Goal: Use online tool/utility: Utilize a website feature to perform a specific function

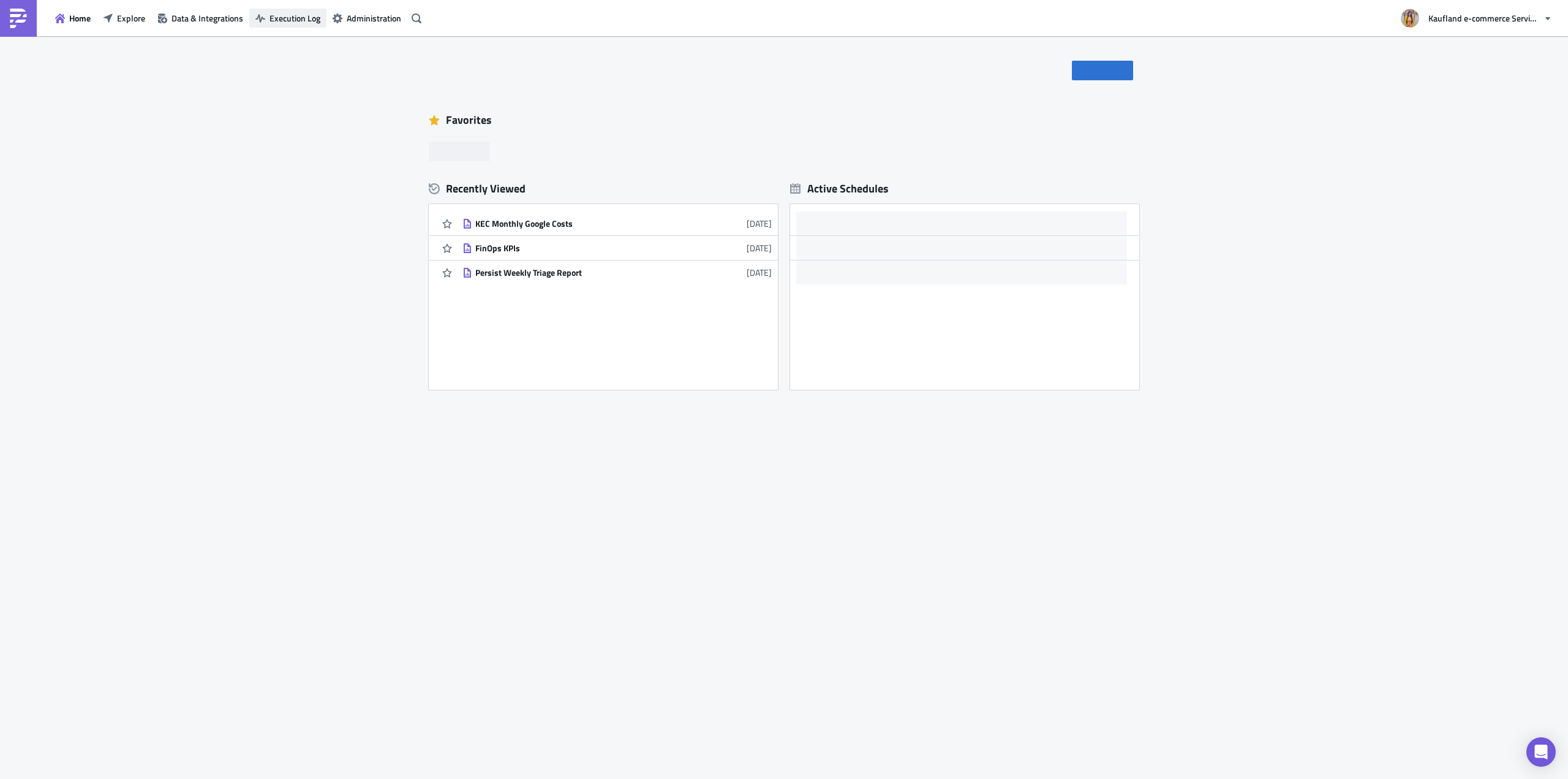
click at [295, 16] on span "Execution Log" at bounding box center [295, 18] width 51 height 13
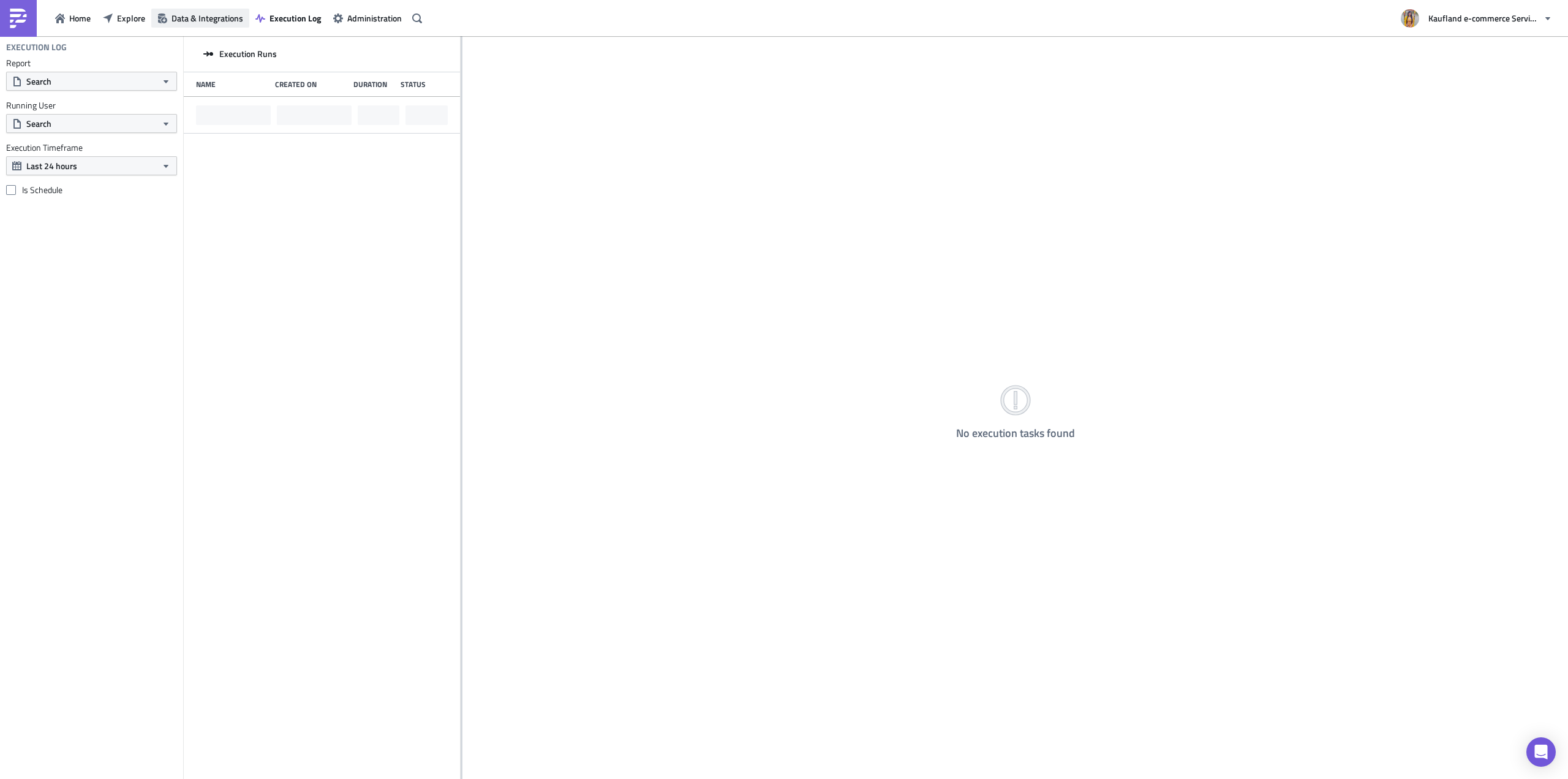
click at [183, 19] on span "Data & Integrations" at bounding box center [208, 18] width 72 height 13
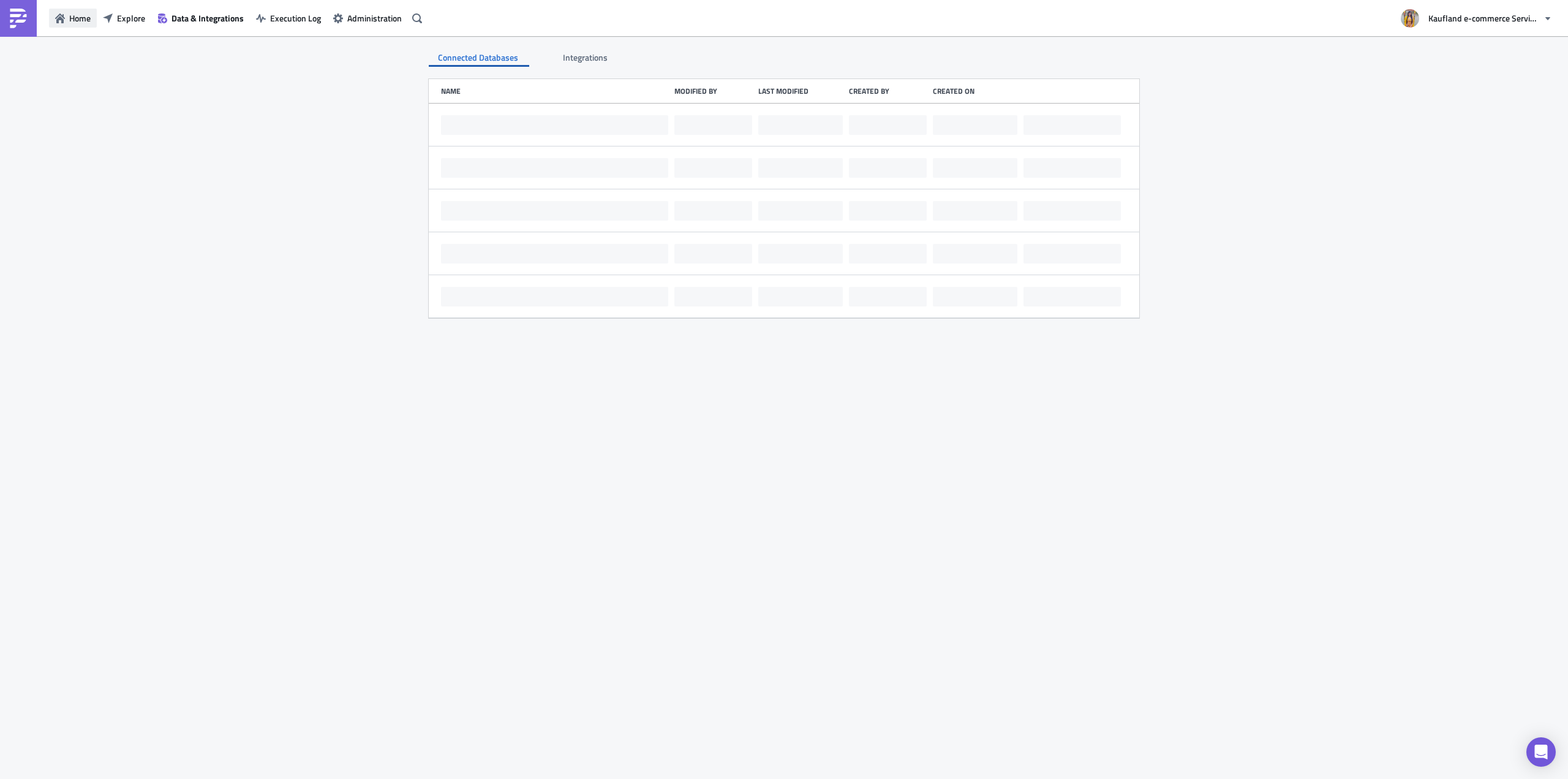
click at [58, 15] on icon "button" at bounding box center [60, 18] width 10 height 10
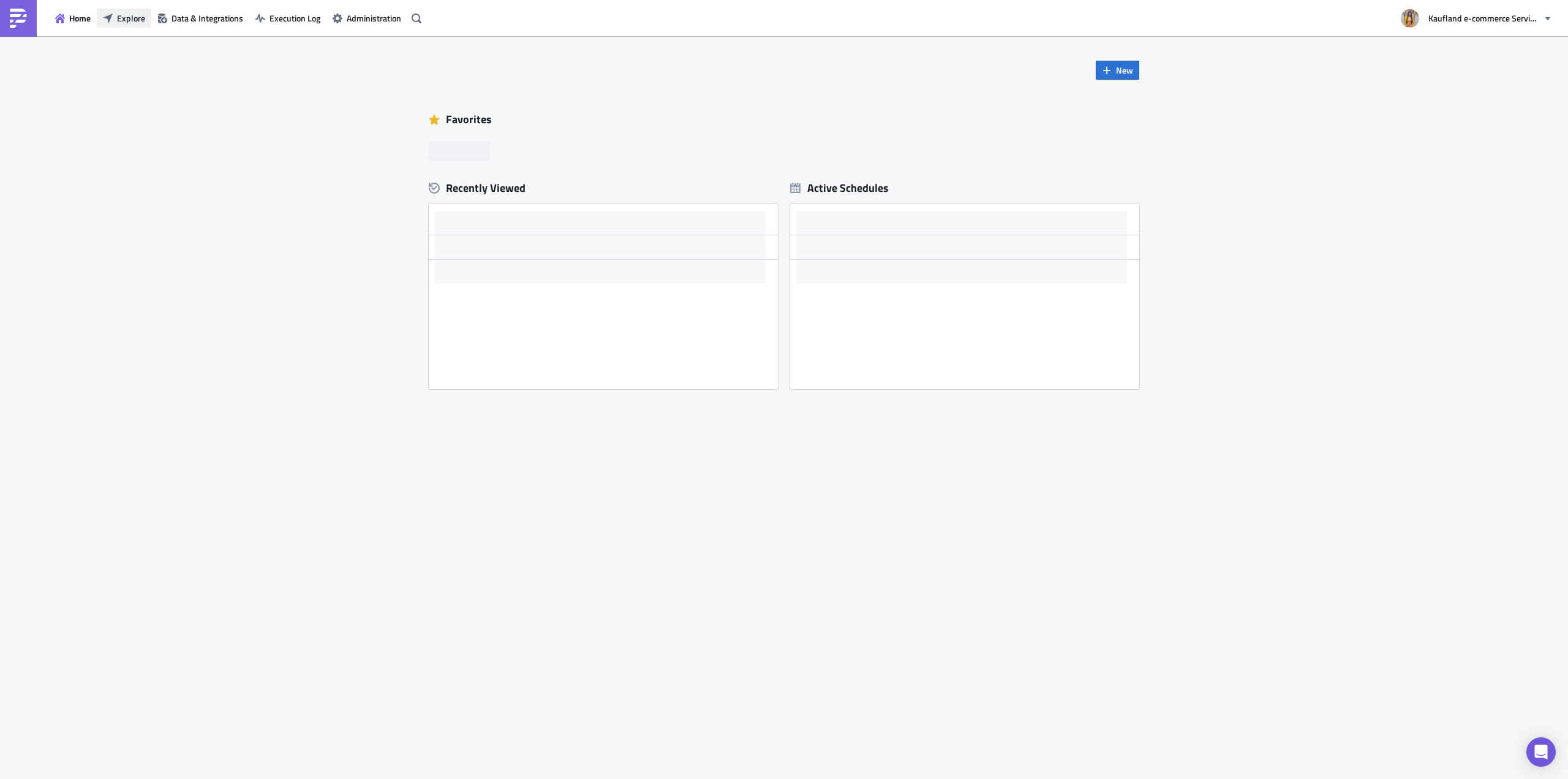
click at [131, 10] on button "Explore" at bounding box center [124, 18] width 54 height 19
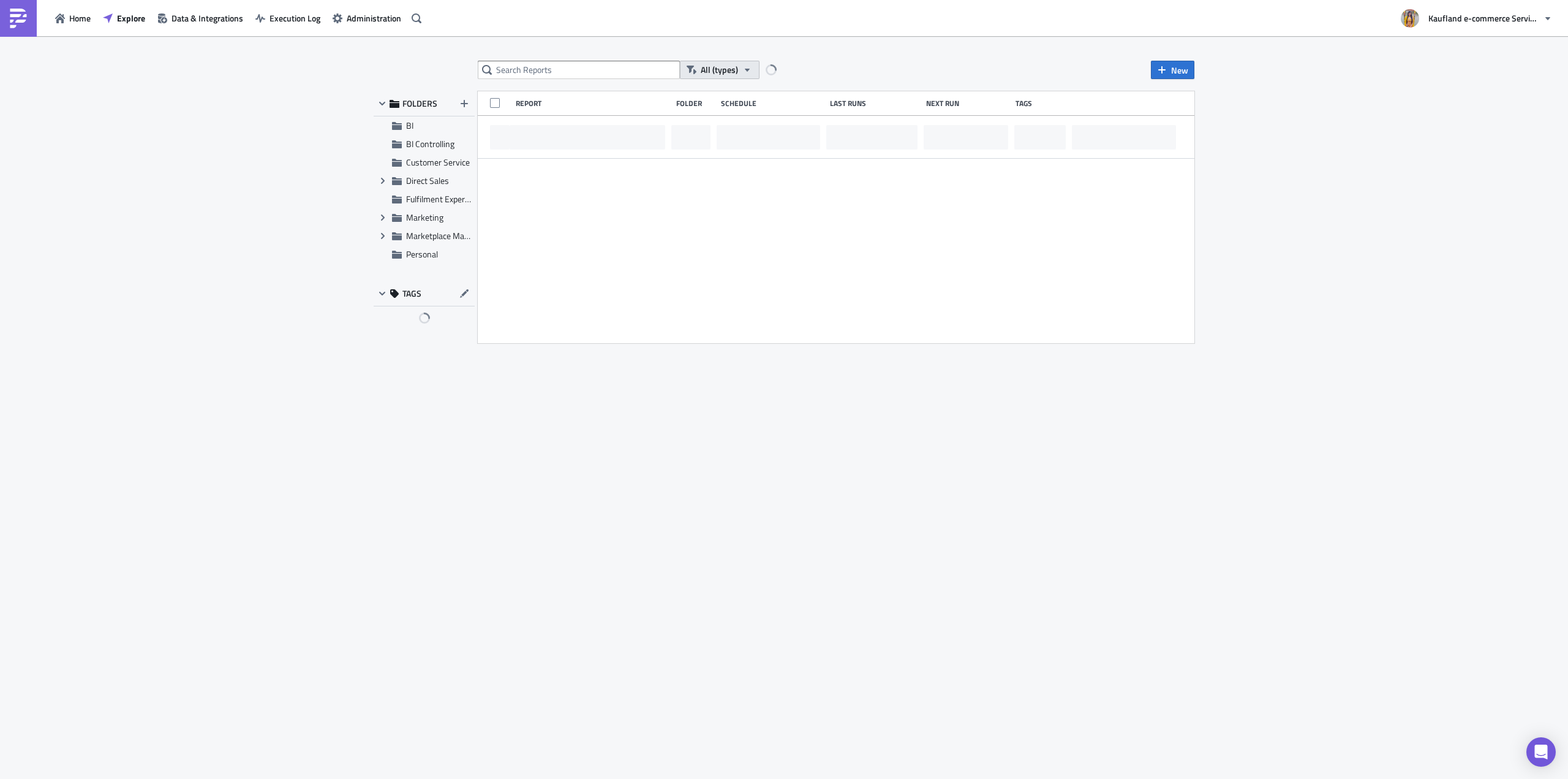
click at [715, 75] on span "All (types)" at bounding box center [719, 70] width 38 height 13
click at [809, 60] on div "All (types) New FOLDERS BI BI Controlling Customer Service Expand group Direct …" at bounding box center [784, 408] width 1568 height 745
click at [822, 63] on button "Select Owner" at bounding box center [799, 70] width 79 height 18
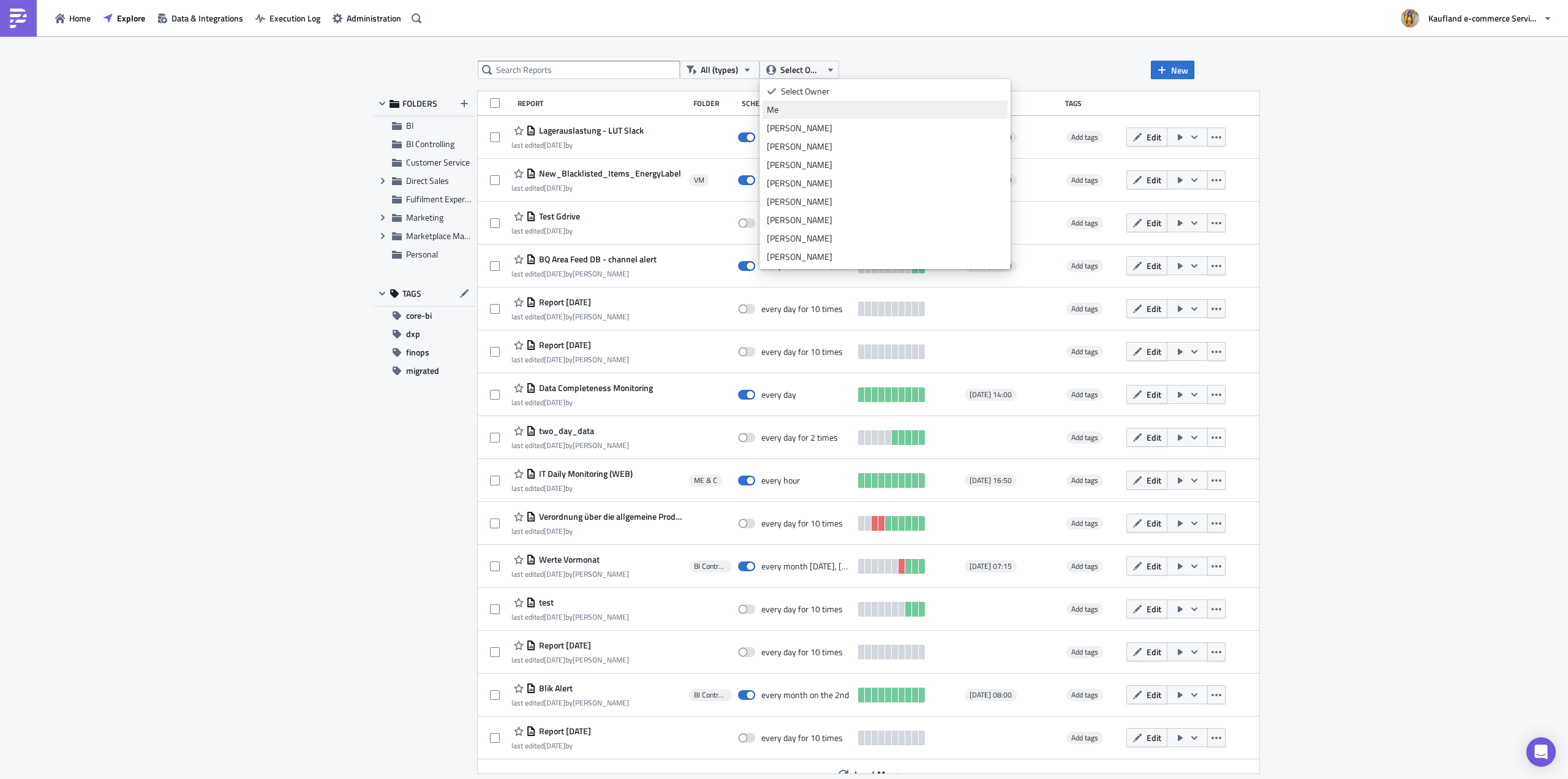
click at [809, 114] on div "Me" at bounding box center [885, 109] width 236 height 13
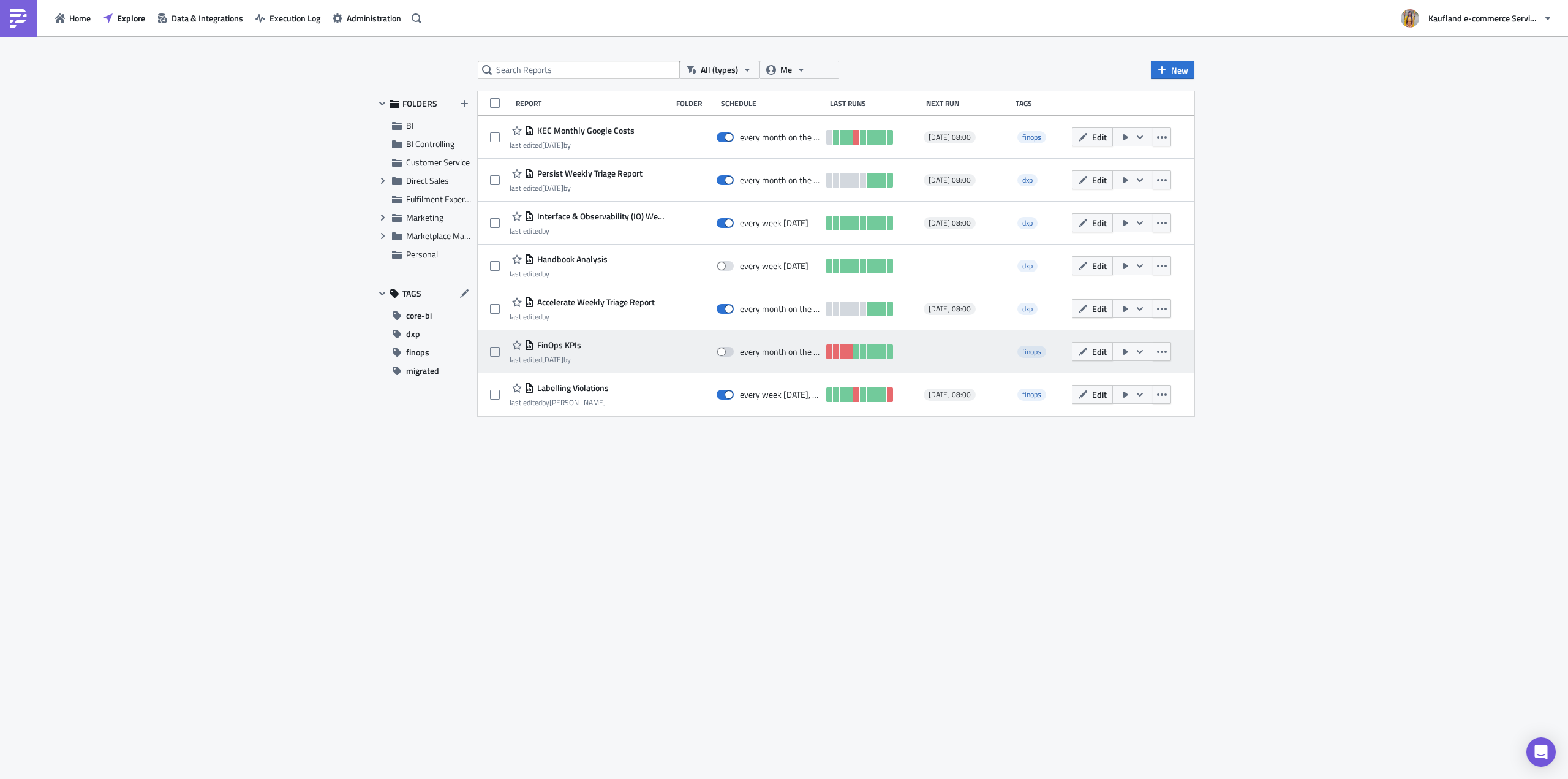
click at [1135, 352] on icon "button" at bounding box center [1140, 352] width 10 height 10
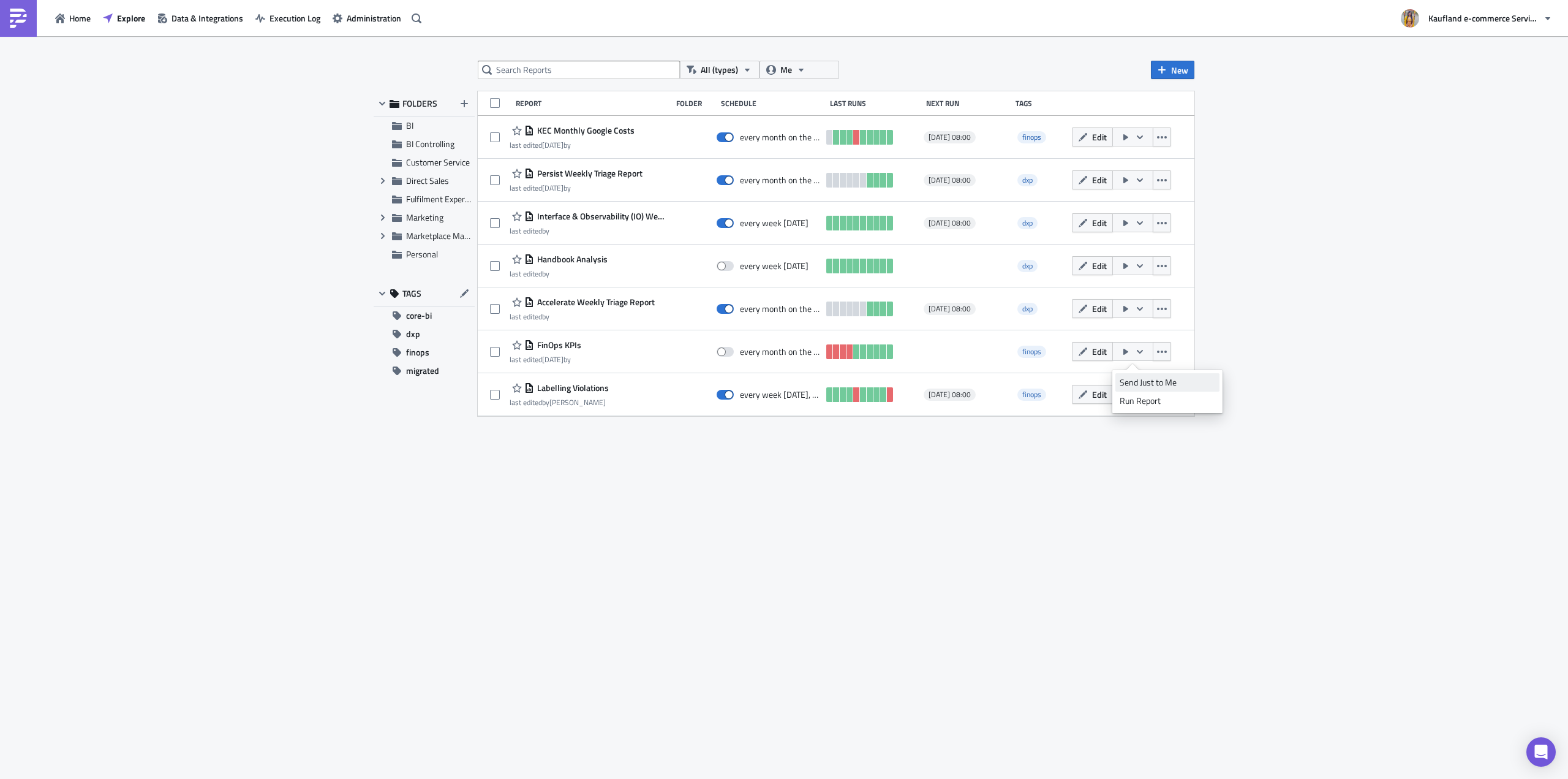
click at [1155, 387] on div "Send Just to Me" at bounding box center [1167, 382] width 96 height 13
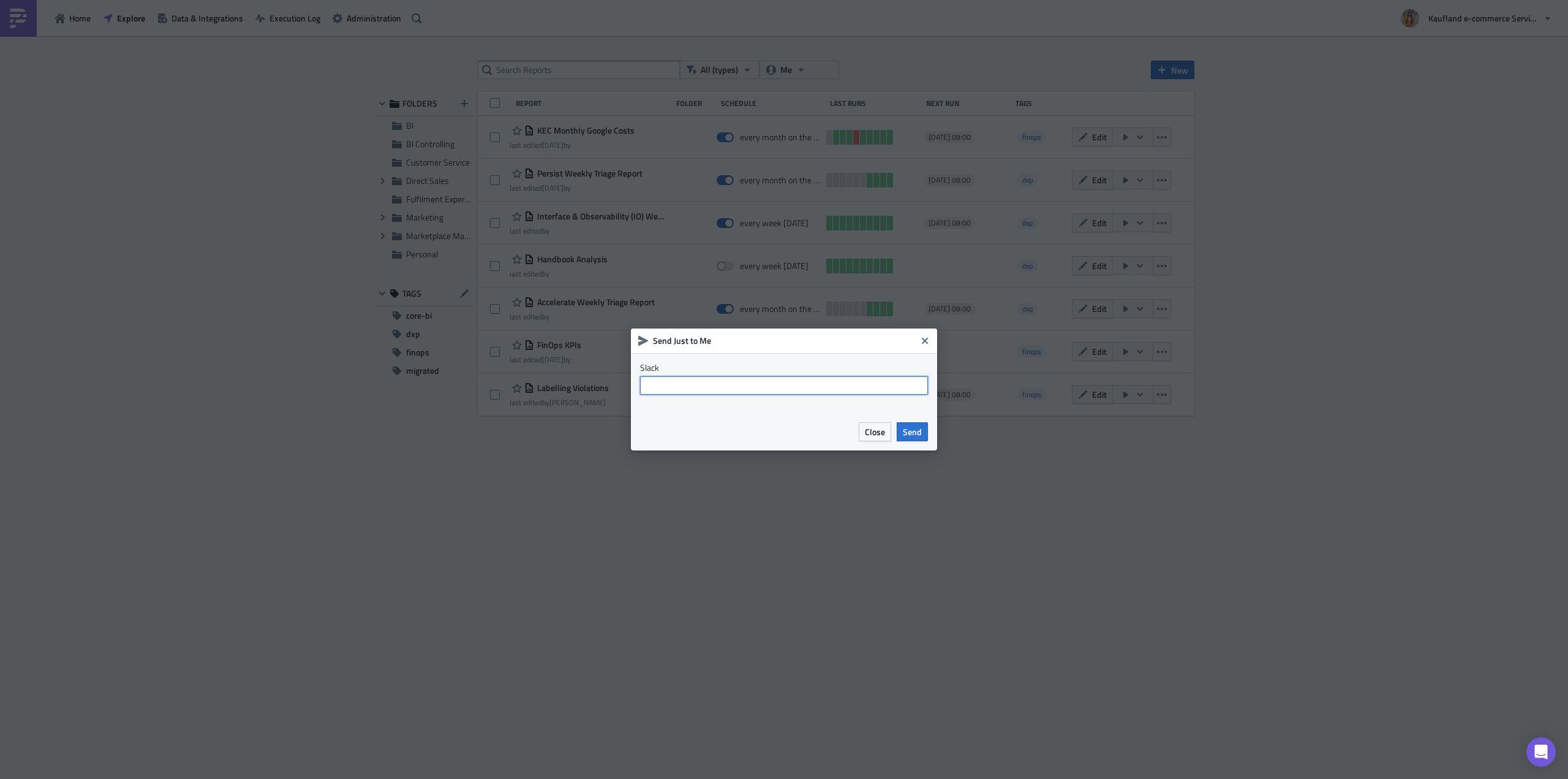
click at [874, 384] on input "text" at bounding box center [784, 386] width 288 height 18
type input "@[PERSON_NAME].[PERSON_NAME]"
click at [906, 429] on span "Send" at bounding box center [912, 431] width 19 height 13
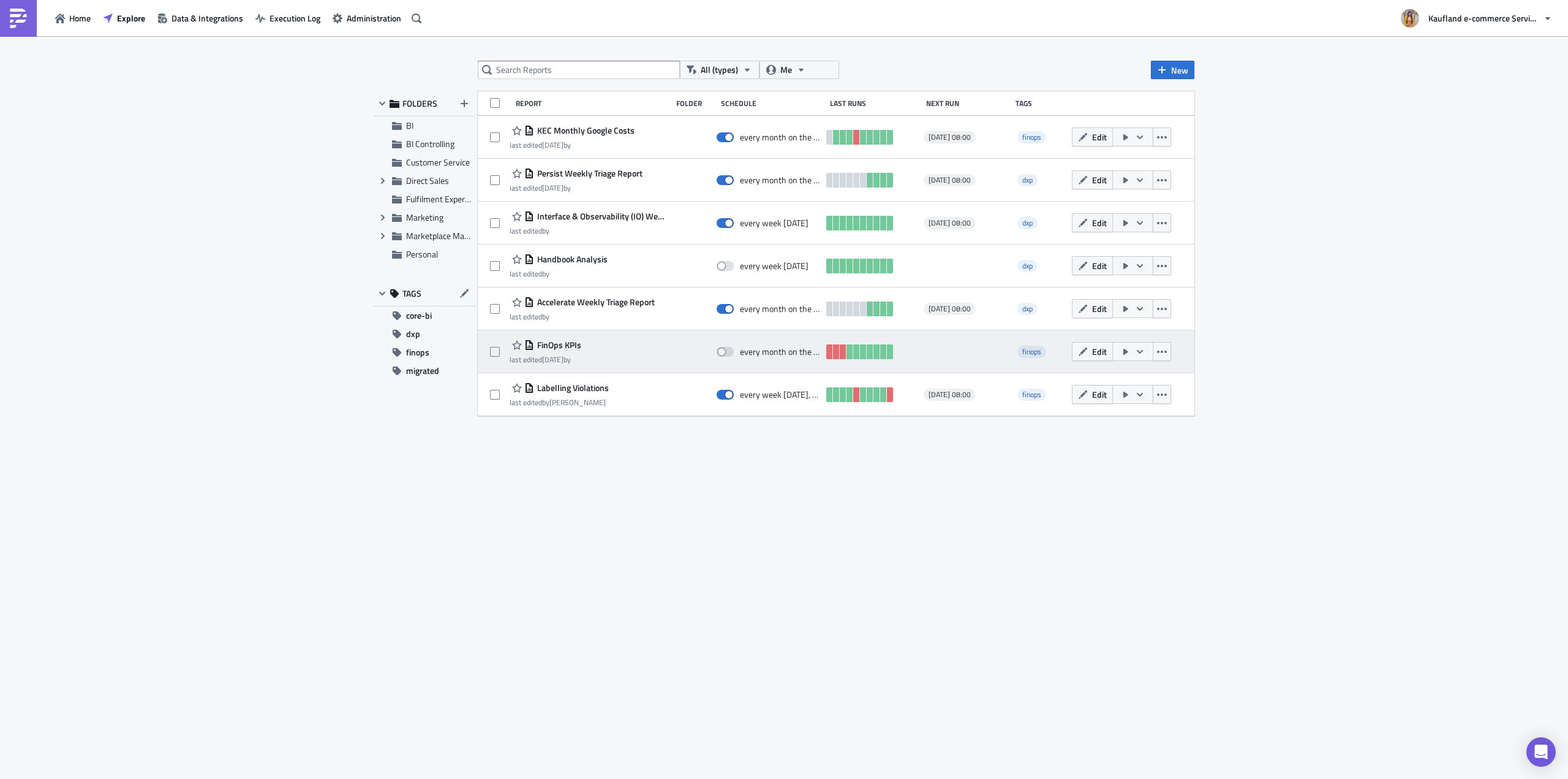
click at [1127, 352] on icon "button" at bounding box center [1126, 352] width 5 height 6
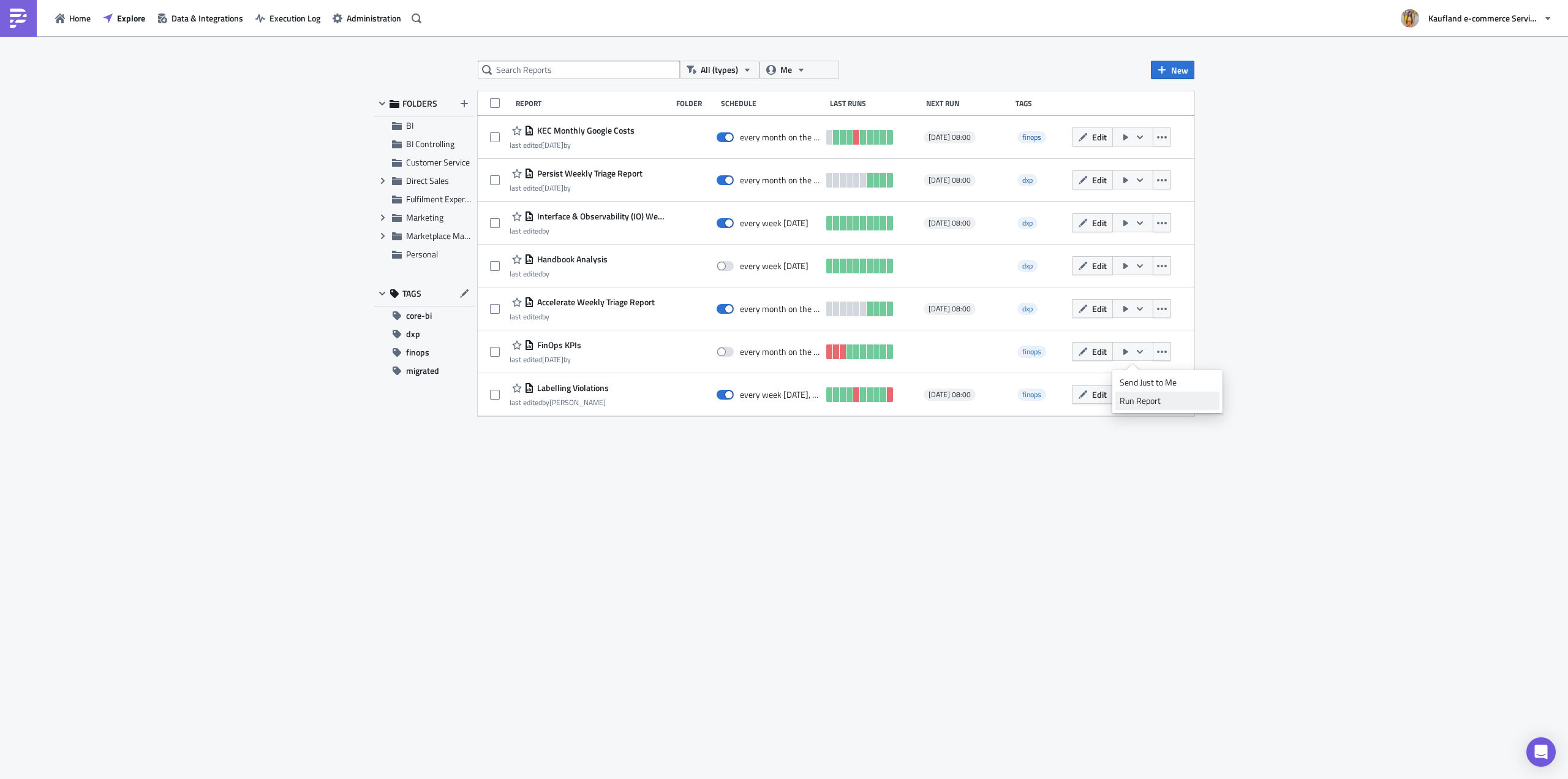
click at [1146, 397] on div "Run Report" at bounding box center [1167, 401] width 96 height 13
